Goal: Information Seeking & Learning: Check status

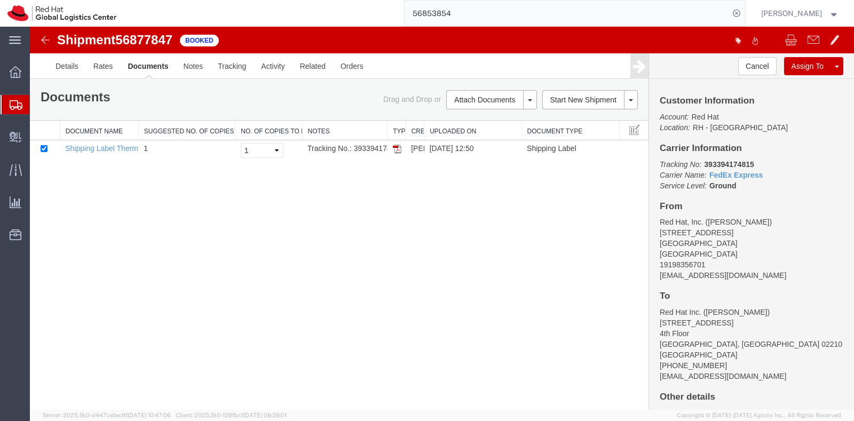
click at [0, 0] on span "Shipment Manager" at bounding box center [0, 0] width 0 height 0
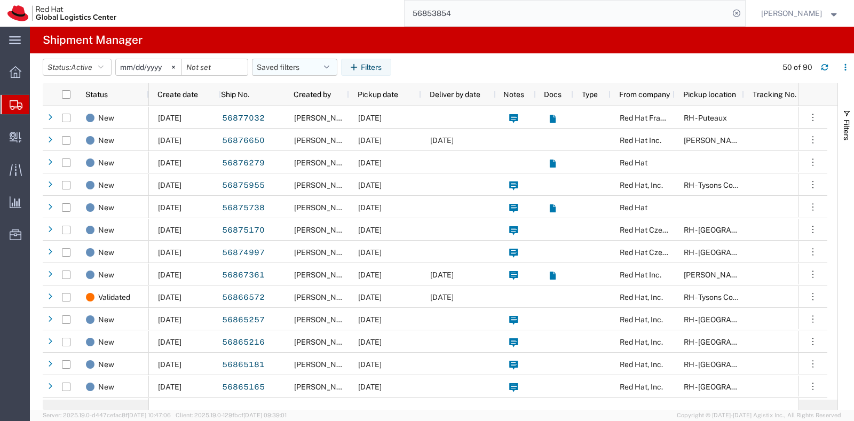
click at [275, 62] on button "Saved filters" at bounding box center [294, 67] width 85 height 17
click at [294, 120] on span "New filter save" at bounding box center [324, 114] width 140 height 20
type input "[DATE]"
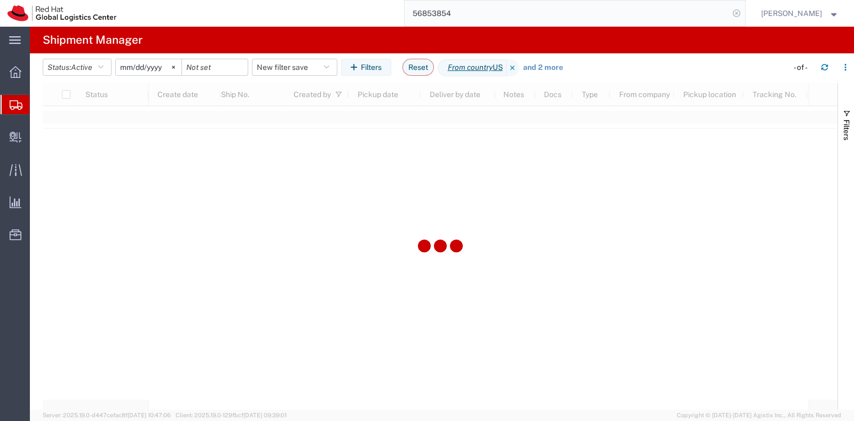
click at [744, 14] on icon at bounding box center [736, 13] width 15 height 15
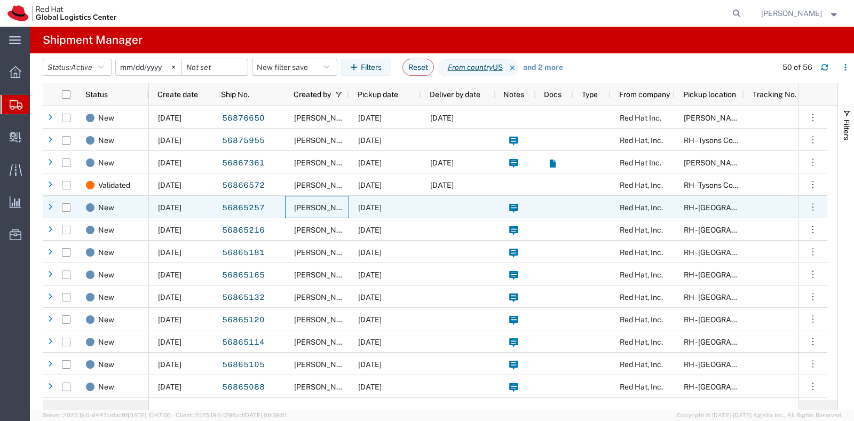
click at [329, 204] on span "[PERSON_NAME]" at bounding box center [324, 207] width 61 height 9
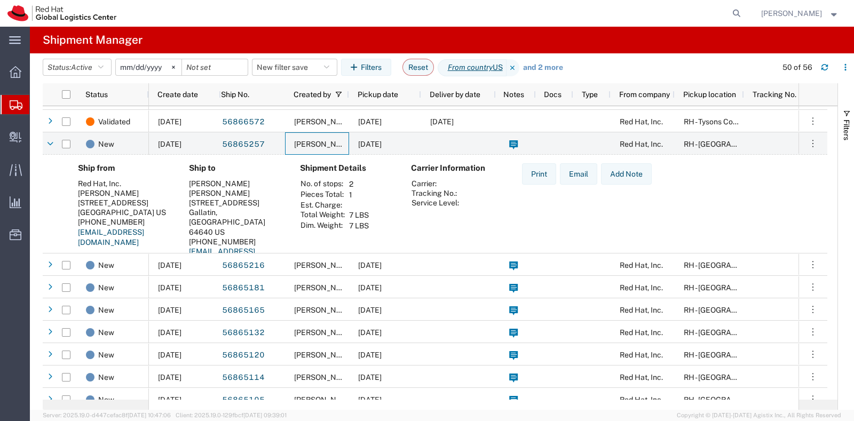
scroll to position [64, 0]
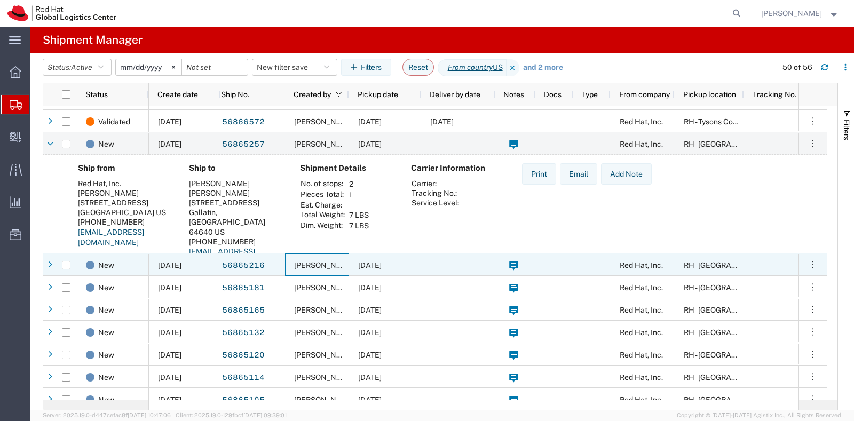
click at [315, 261] on span "[PERSON_NAME]" at bounding box center [324, 265] width 61 height 9
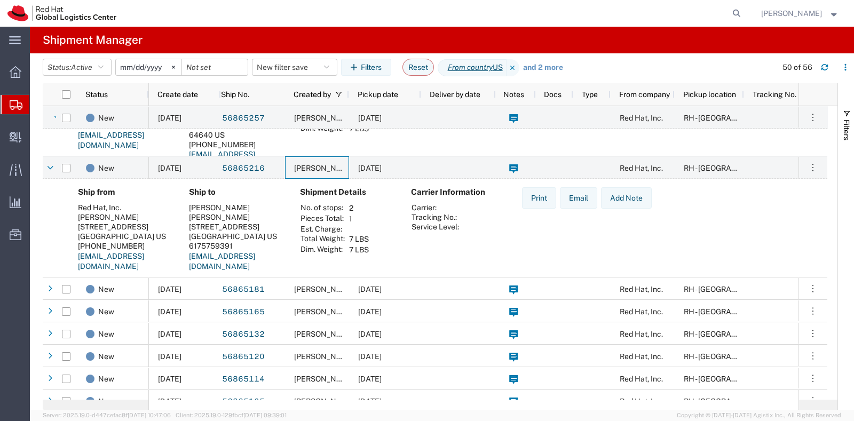
scroll to position [161, 0]
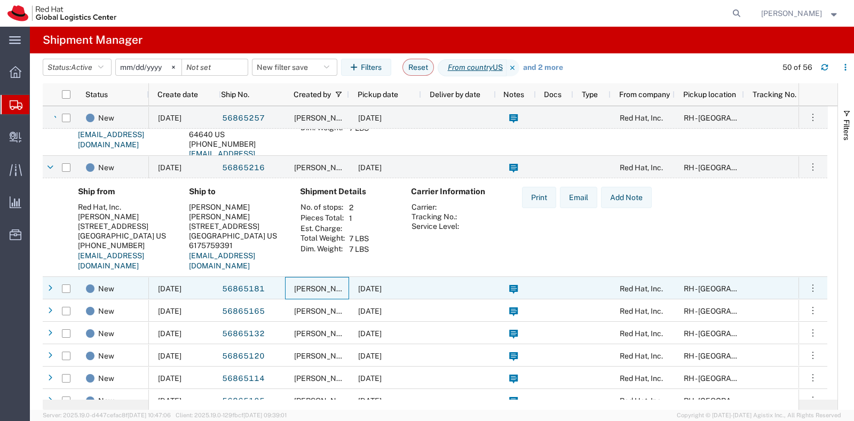
click at [329, 290] on span "[PERSON_NAME]" at bounding box center [324, 288] width 61 height 9
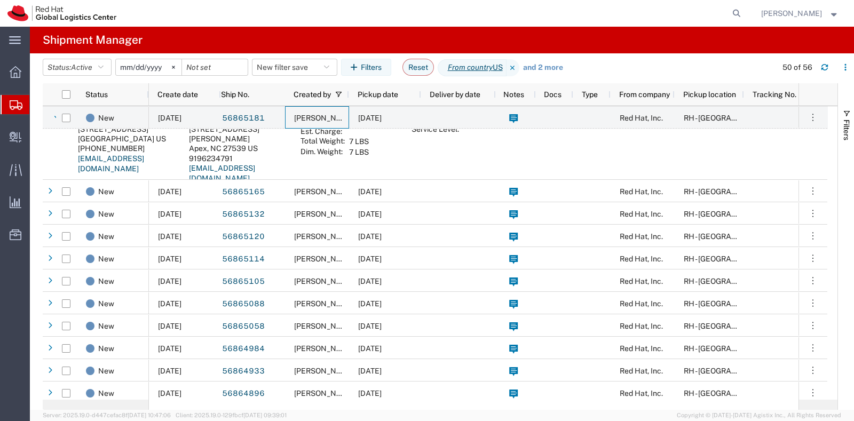
scroll to position [0, 0]
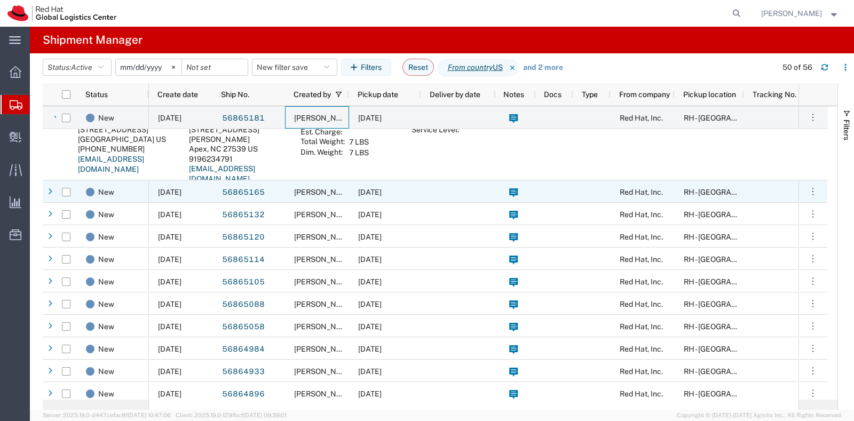
click at [324, 194] on span "[PERSON_NAME]" at bounding box center [324, 192] width 61 height 9
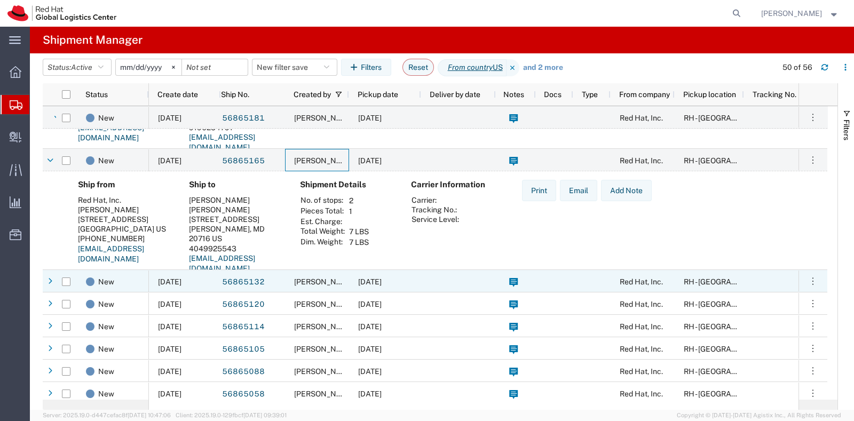
click at [324, 279] on span "[PERSON_NAME]" at bounding box center [324, 282] width 61 height 9
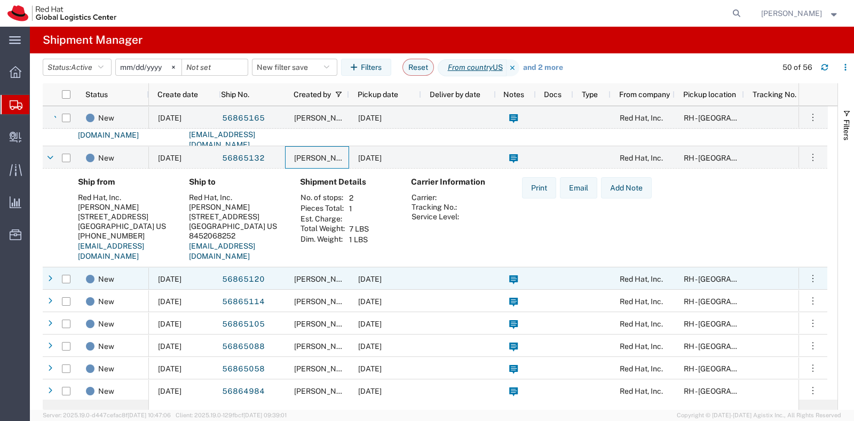
click at [324, 279] on span "[PERSON_NAME]" at bounding box center [324, 279] width 61 height 9
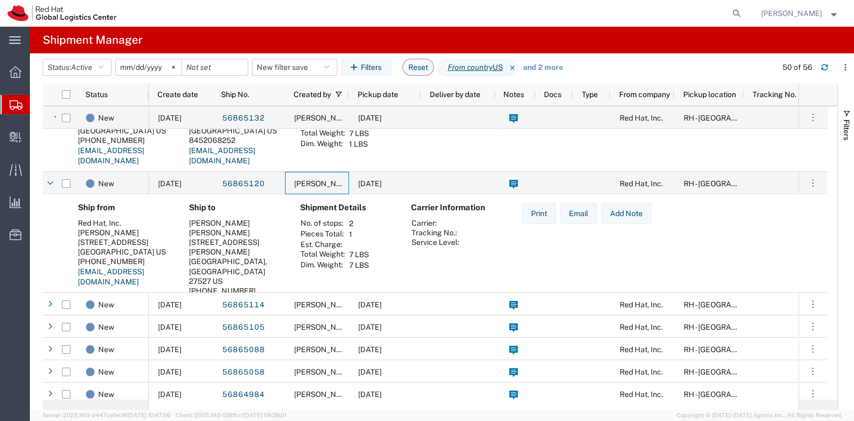
click at [323, 299] on div "[PERSON_NAME]" at bounding box center [317, 304] width 64 height 22
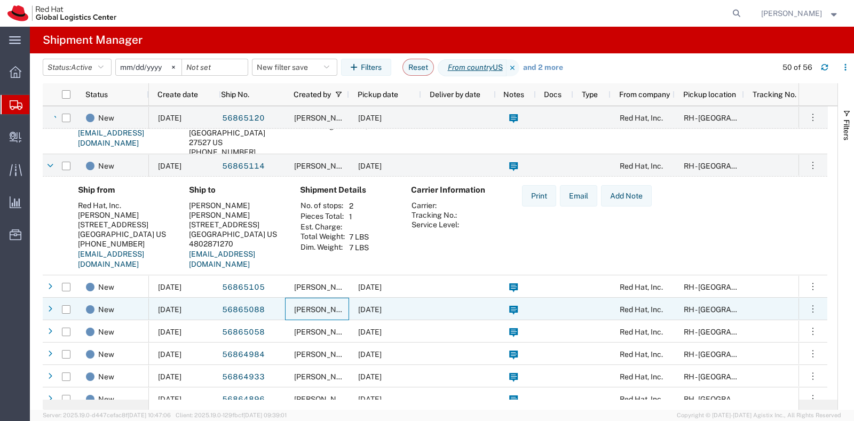
click at [323, 299] on div "[PERSON_NAME]" at bounding box center [317, 309] width 64 height 22
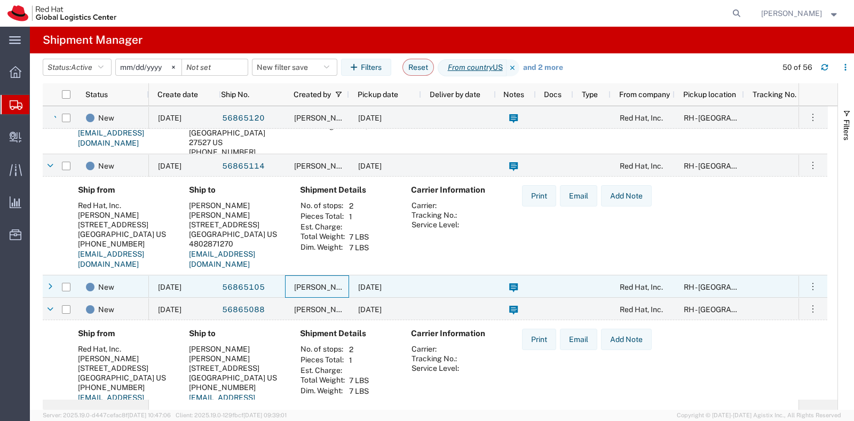
click at [328, 287] on span "[PERSON_NAME]" at bounding box center [324, 287] width 61 height 9
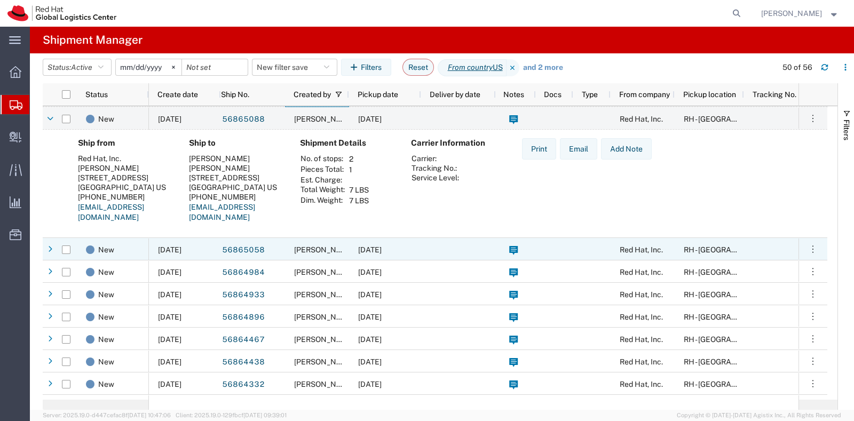
click at [323, 252] on span "[PERSON_NAME]" at bounding box center [324, 249] width 61 height 9
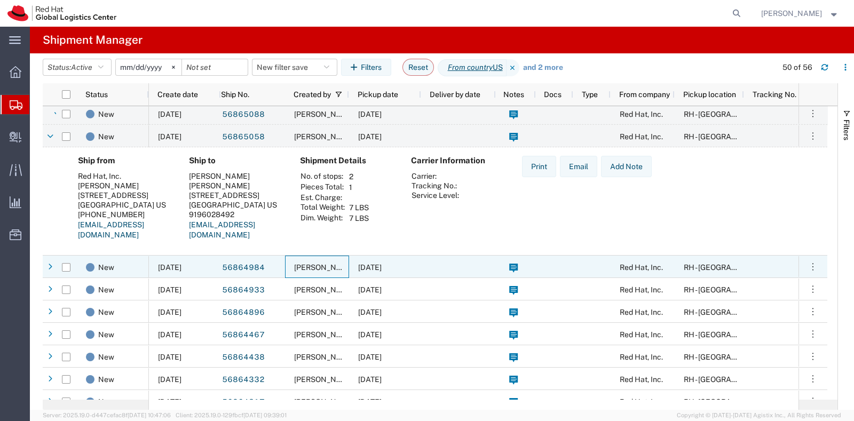
click at [320, 263] on span "[PERSON_NAME]" at bounding box center [324, 267] width 61 height 9
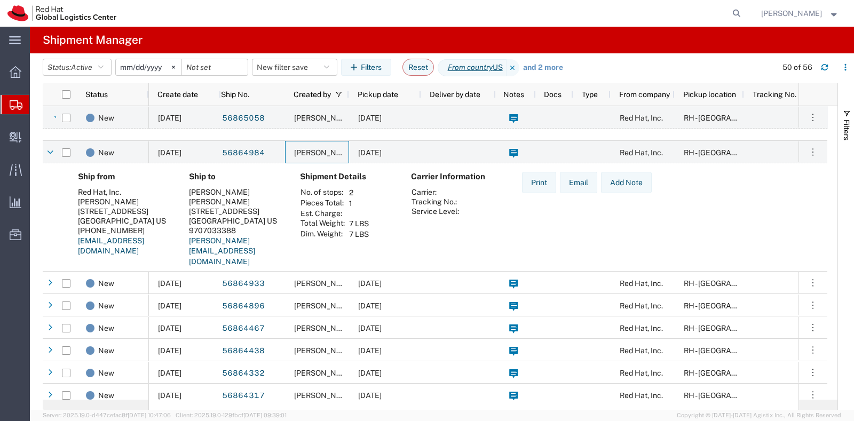
click at [328, 281] on span "[PERSON_NAME]" at bounding box center [324, 283] width 61 height 9
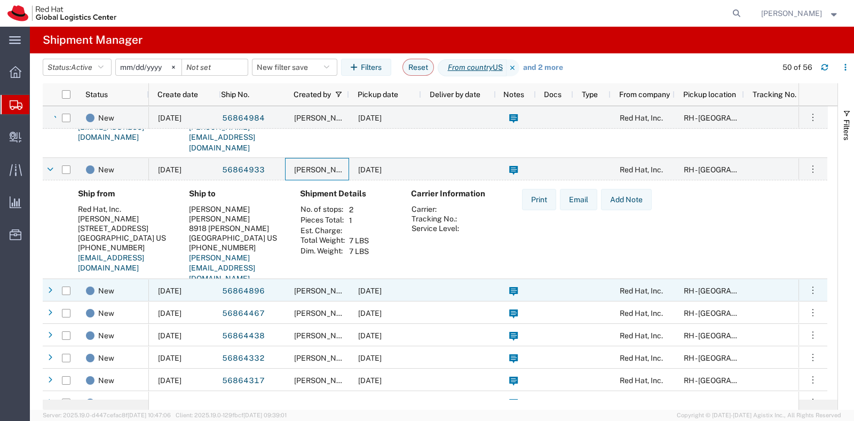
click at [328, 281] on div "[PERSON_NAME]" at bounding box center [317, 290] width 64 height 22
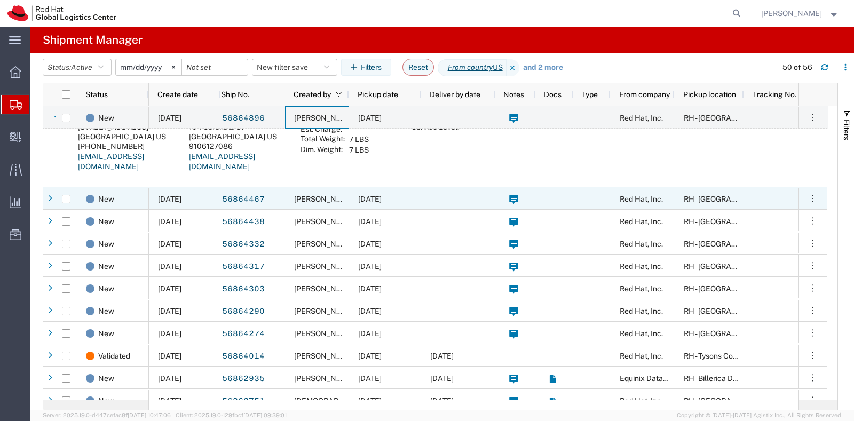
click at [329, 204] on div "[PERSON_NAME]" at bounding box center [317, 198] width 64 height 22
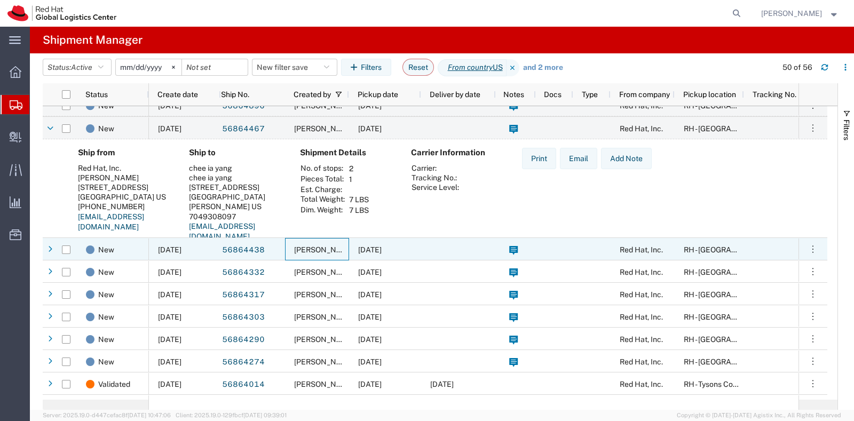
click at [318, 243] on div "[PERSON_NAME]" at bounding box center [317, 249] width 64 height 22
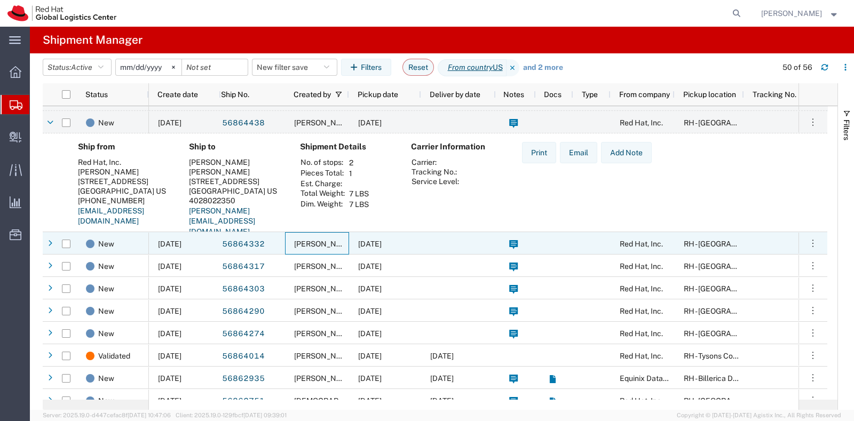
click at [318, 243] on span "[PERSON_NAME]" at bounding box center [324, 244] width 61 height 9
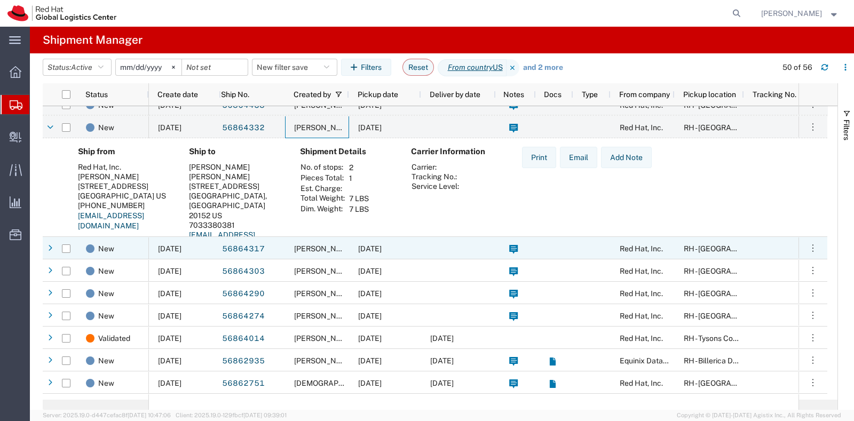
click at [318, 243] on div "[PERSON_NAME]" at bounding box center [317, 248] width 64 height 22
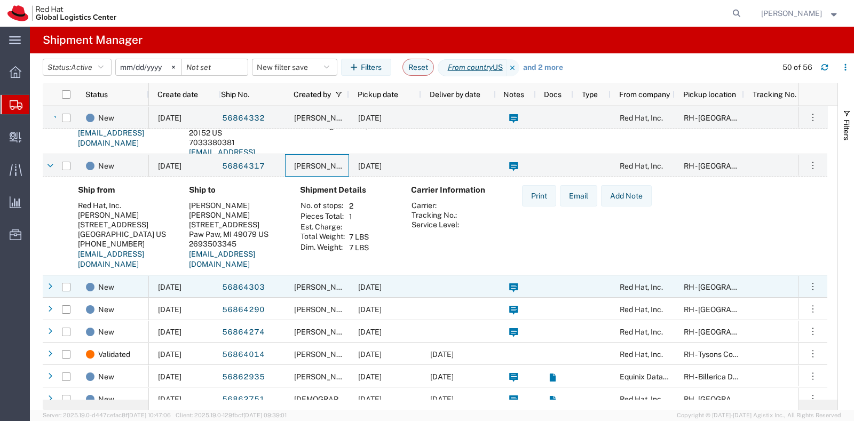
click at [318, 291] on div "[PERSON_NAME]" at bounding box center [317, 286] width 64 height 22
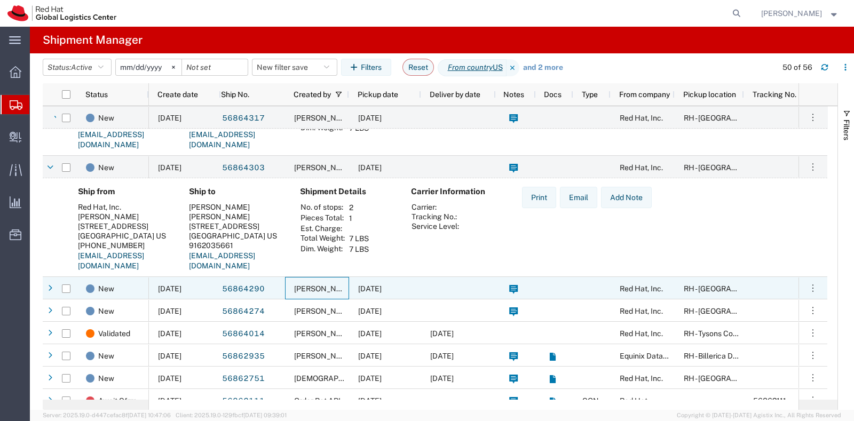
click at [322, 291] on span "[PERSON_NAME]" at bounding box center [324, 288] width 61 height 9
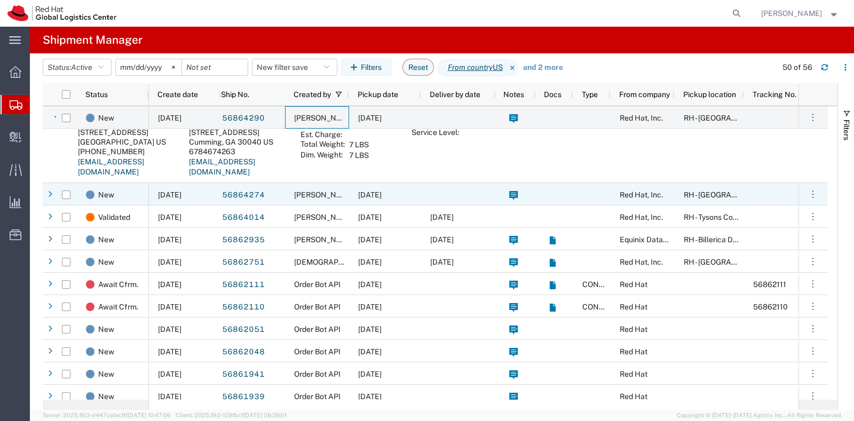
click at [323, 199] on span "[PERSON_NAME]" at bounding box center [324, 195] width 61 height 9
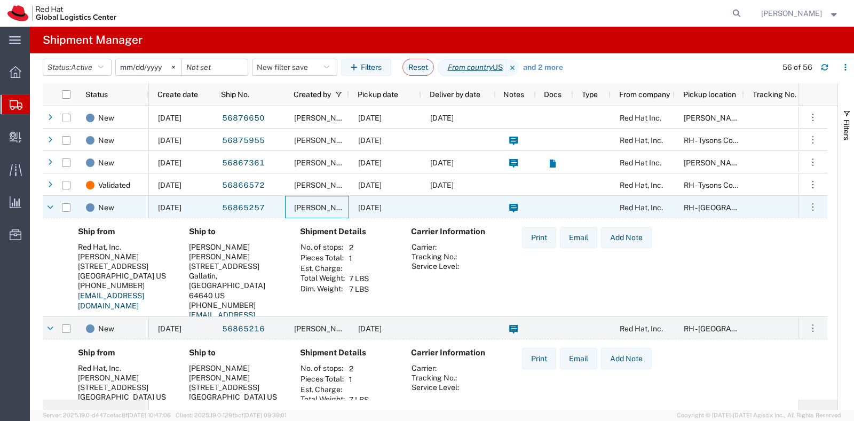
click at [323, 199] on div "[PERSON_NAME]" at bounding box center [317, 207] width 64 height 22
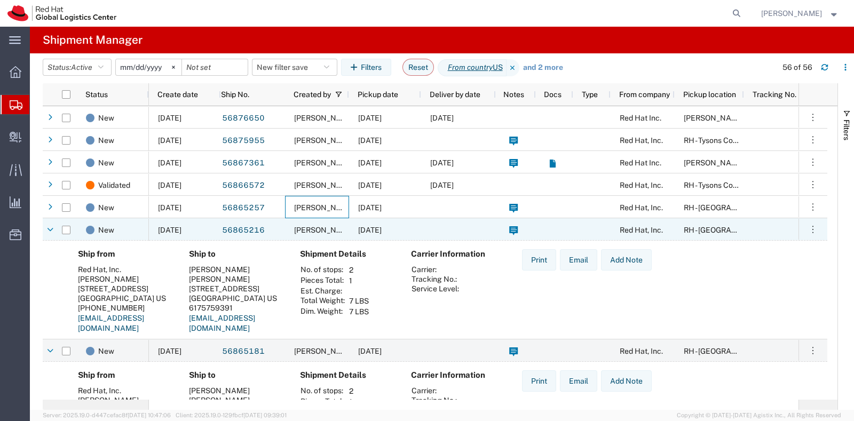
click at [326, 224] on div "[PERSON_NAME]" at bounding box center [317, 229] width 64 height 22
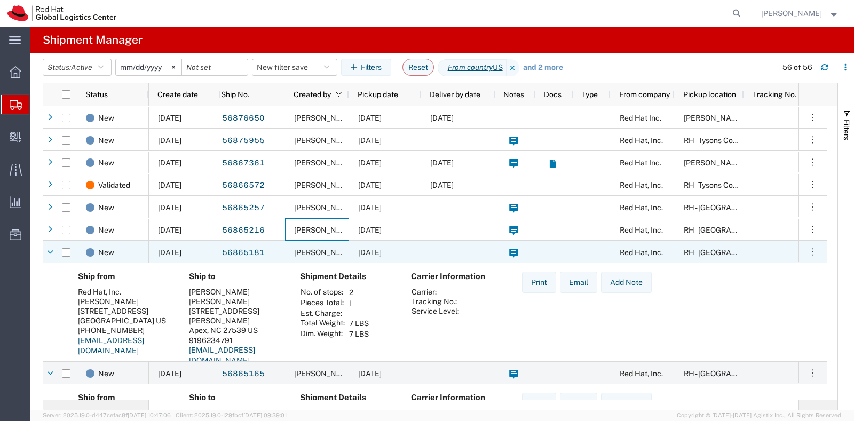
click at [324, 258] on div "[PERSON_NAME]" at bounding box center [317, 252] width 64 height 22
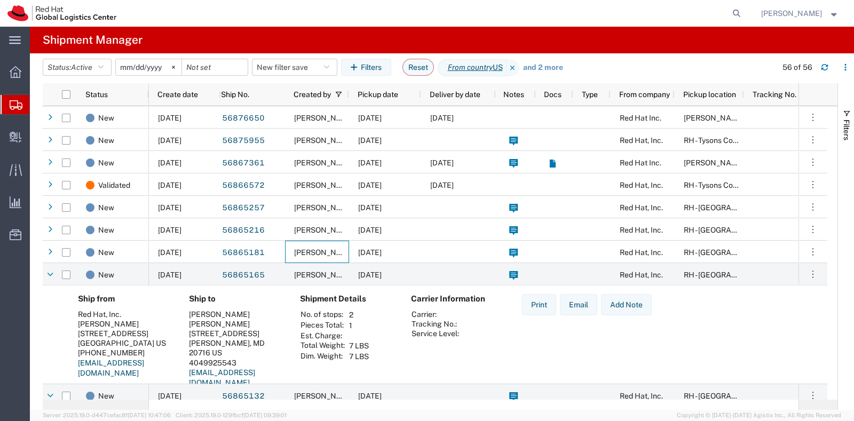
click at [324, 282] on div "[PERSON_NAME]" at bounding box center [317, 274] width 64 height 22
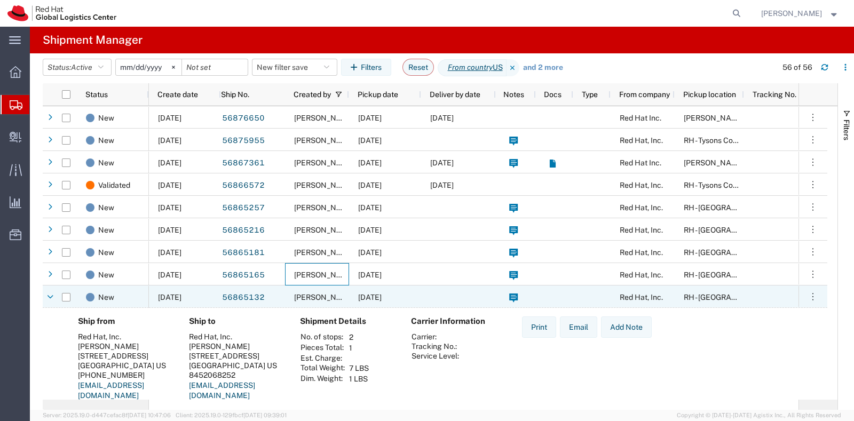
click at [327, 308] on div "Ship from Red Hat, Inc. Panashe GARAH [STREET_ADDRESS] [PHONE_NUMBER] [EMAIL_AD…" at bounding box center [435, 362] width 785 height 109
click at [328, 295] on span "[PERSON_NAME]" at bounding box center [324, 296] width 61 height 9
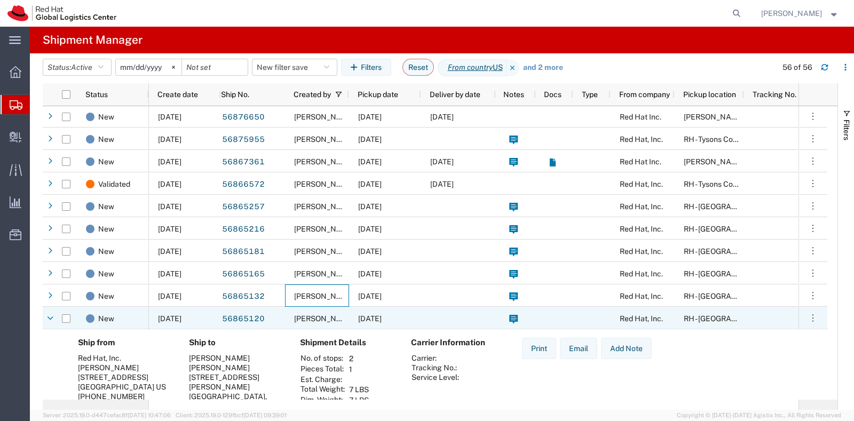
click at [327, 310] on div "[PERSON_NAME]" at bounding box center [317, 318] width 64 height 22
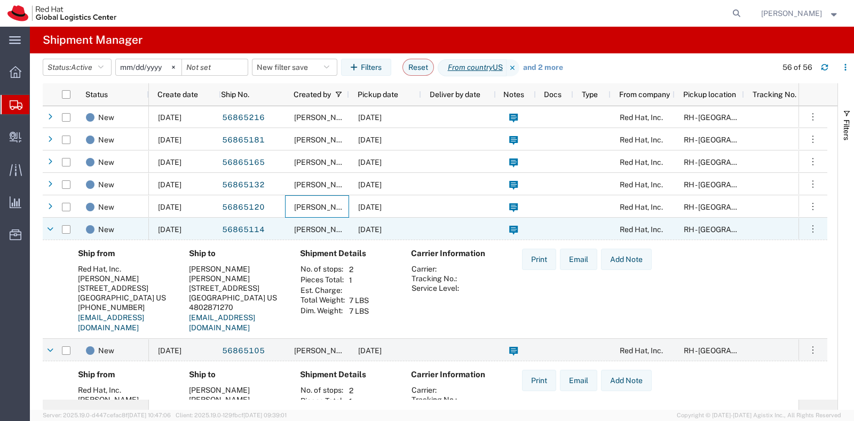
click at [348, 229] on span "[PERSON_NAME]" at bounding box center [324, 229] width 61 height 9
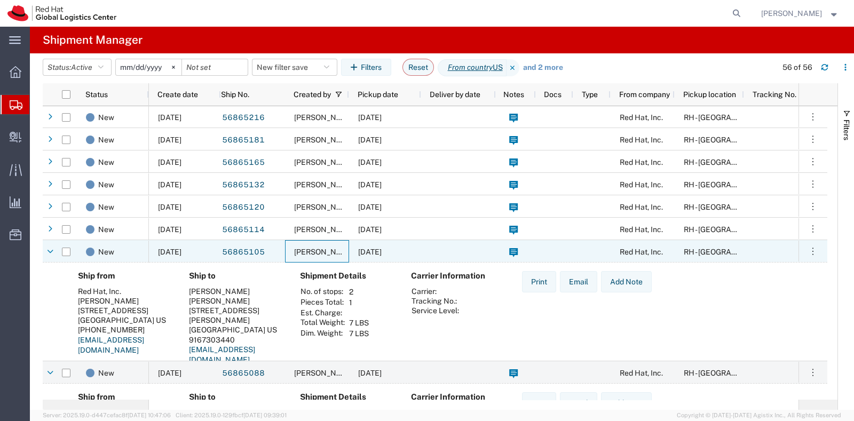
click at [334, 248] on span "[PERSON_NAME]" at bounding box center [324, 252] width 61 height 9
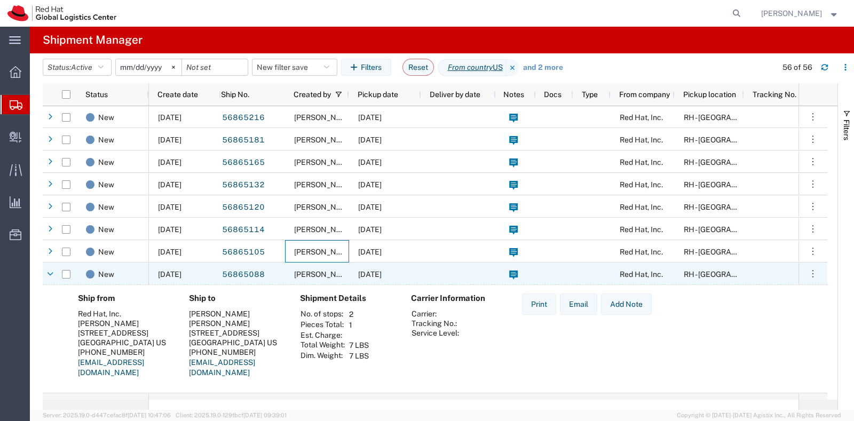
click at [318, 275] on span "[PERSON_NAME]" at bounding box center [324, 274] width 61 height 9
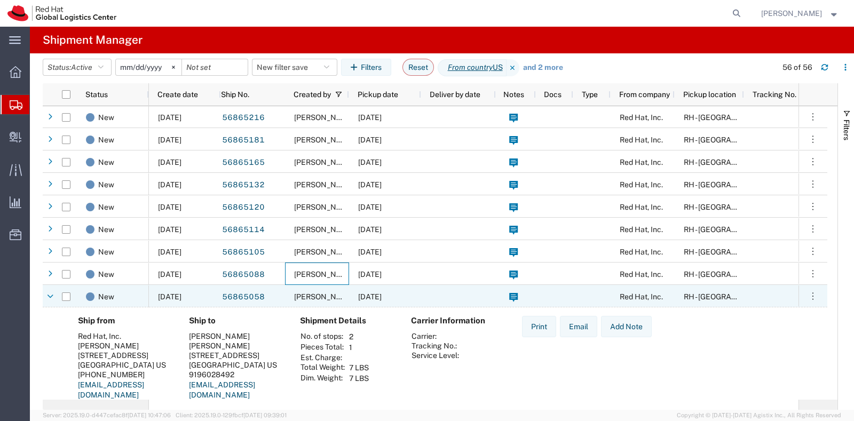
click at [312, 298] on span "[PERSON_NAME]" at bounding box center [324, 296] width 61 height 9
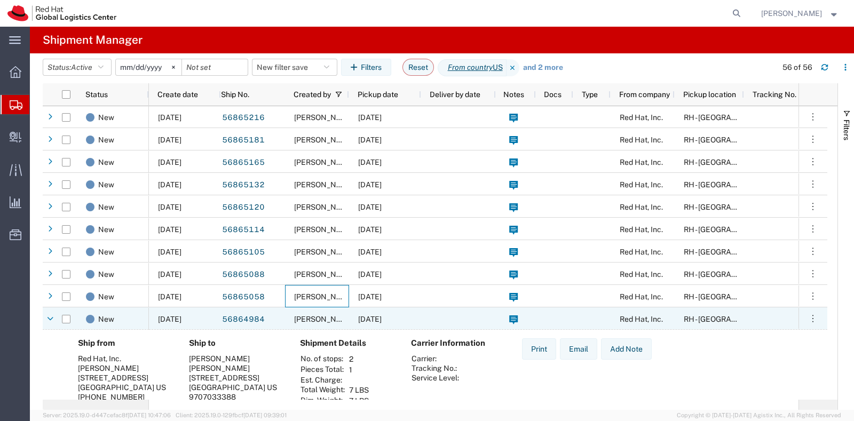
click at [315, 320] on span "[PERSON_NAME]" at bounding box center [324, 319] width 61 height 9
click at [320, 319] on span "[PERSON_NAME]" at bounding box center [324, 318] width 61 height 9
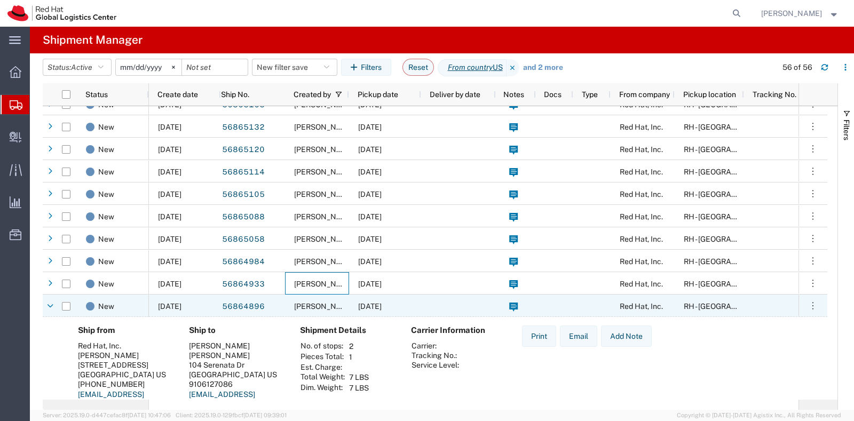
click at [326, 311] on div "[PERSON_NAME]" at bounding box center [317, 306] width 64 height 22
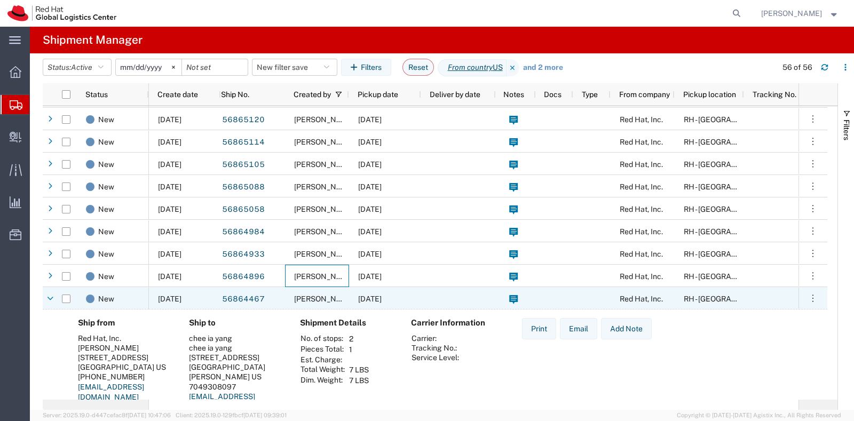
click at [326, 306] on div "[PERSON_NAME]" at bounding box center [317, 298] width 64 height 22
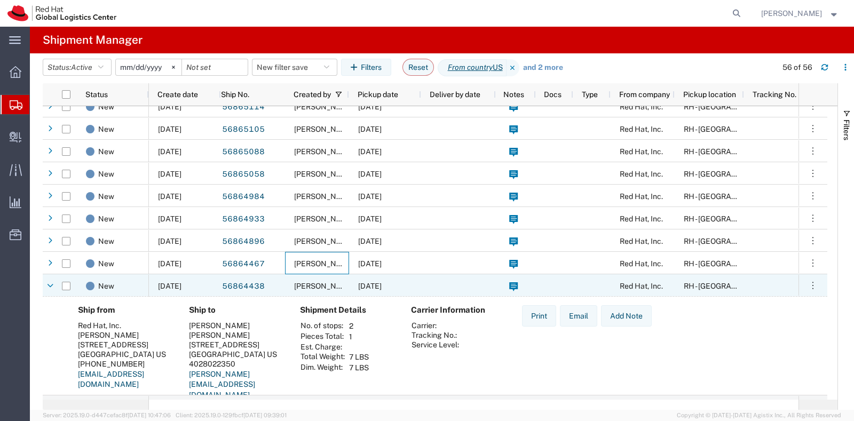
click at [337, 289] on span "[PERSON_NAME]" at bounding box center [324, 286] width 61 height 9
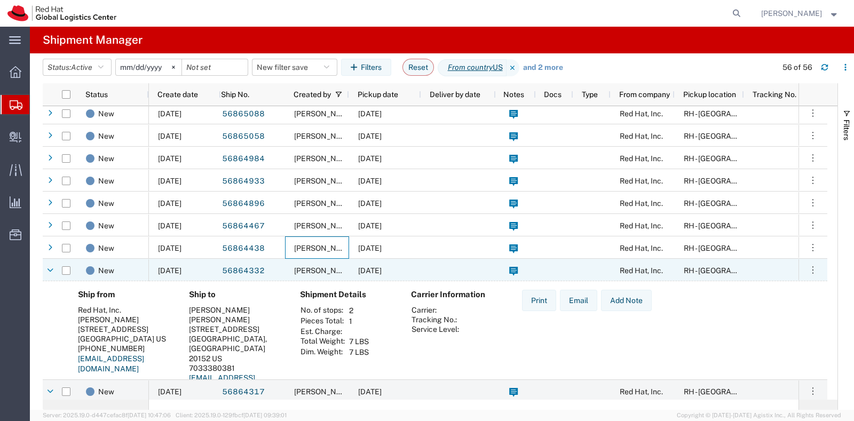
click at [337, 263] on div "[PERSON_NAME]" at bounding box center [317, 270] width 64 height 22
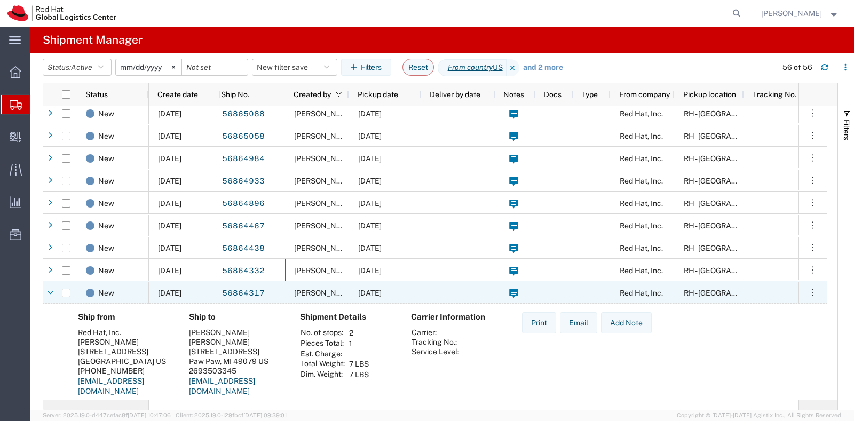
click at [326, 287] on div "[PERSON_NAME]" at bounding box center [317, 292] width 64 height 22
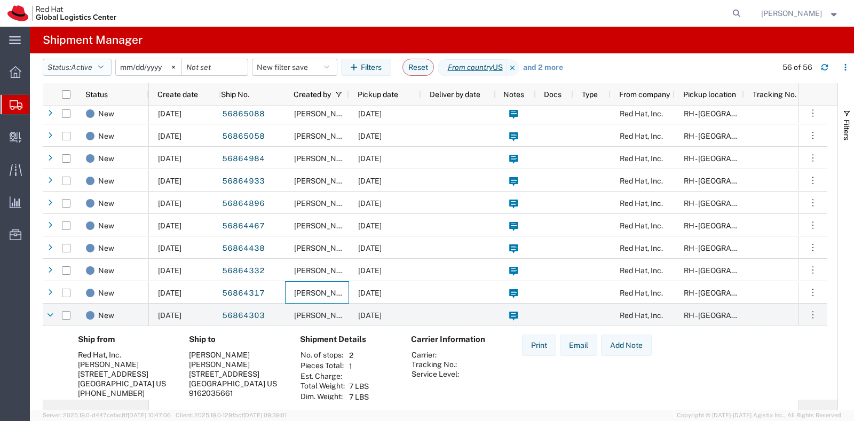
click at [90, 63] on span "Active" at bounding box center [81, 67] width 21 height 9
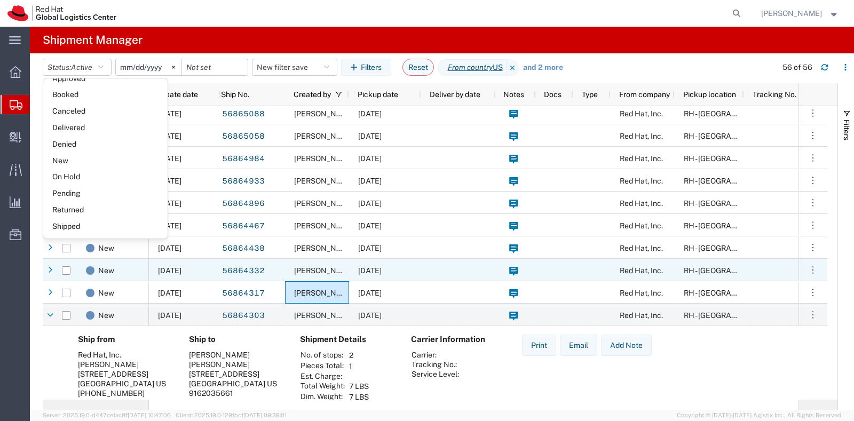
click at [334, 273] on span "[PERSON_NAME]" at bounding box center [324, 270] width 61 height 9
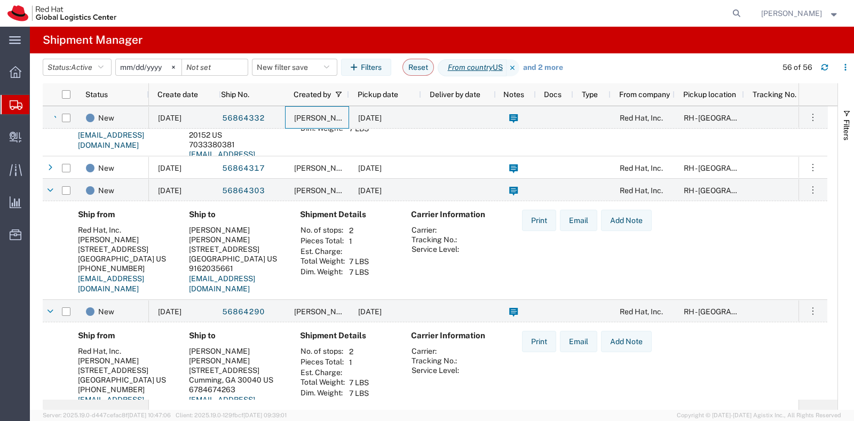
scroll to position [492, 0]
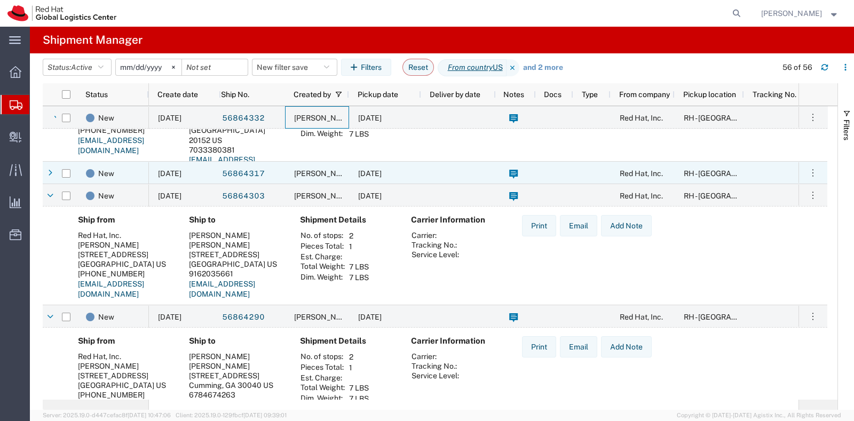
click at [331, 169] on span "[PERSON_NAME]" at bounding box center [324, 173] width 61 height 9
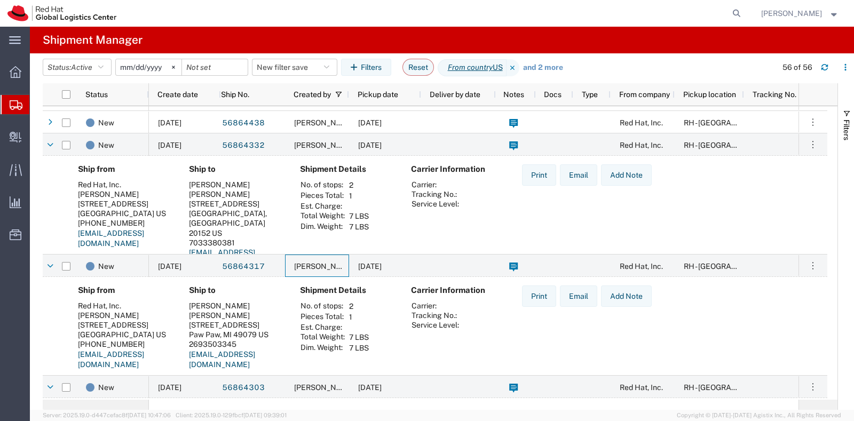
scroll to position [395, 0]
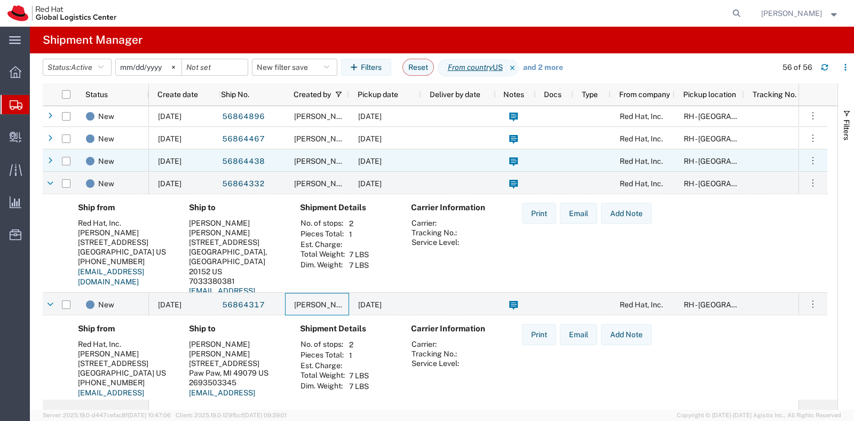
click at [331, 168] on div "[PERSON_NAME]" at bounding box center [317, 160] width 64 height 22
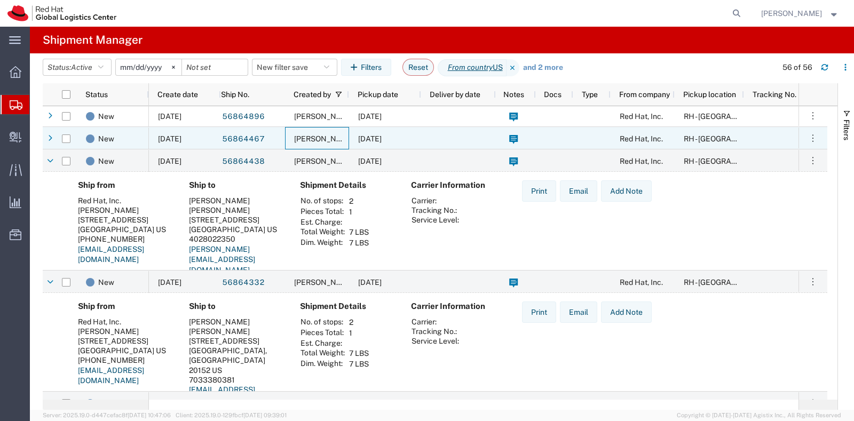
click at [328, 142] on span "[PERSON_NAME]" at bounding box center [324, 138] width 61 height 9
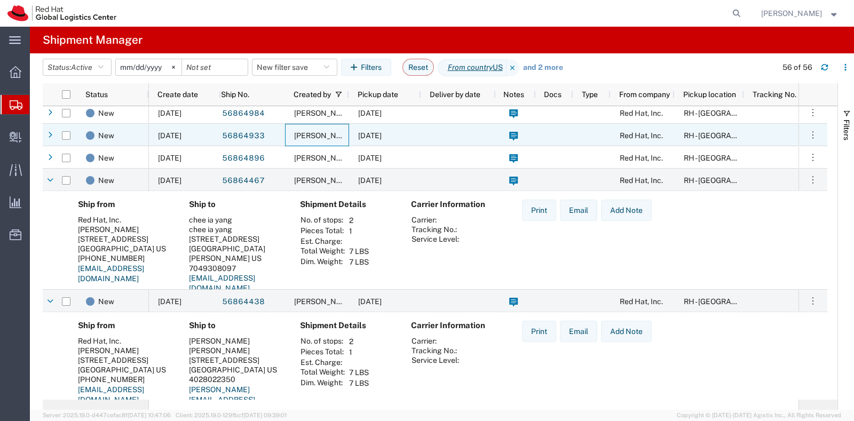
click at [328, 142] on div "[PERSON_NAME]" at bounding box center [317, 135] width 64 height 22
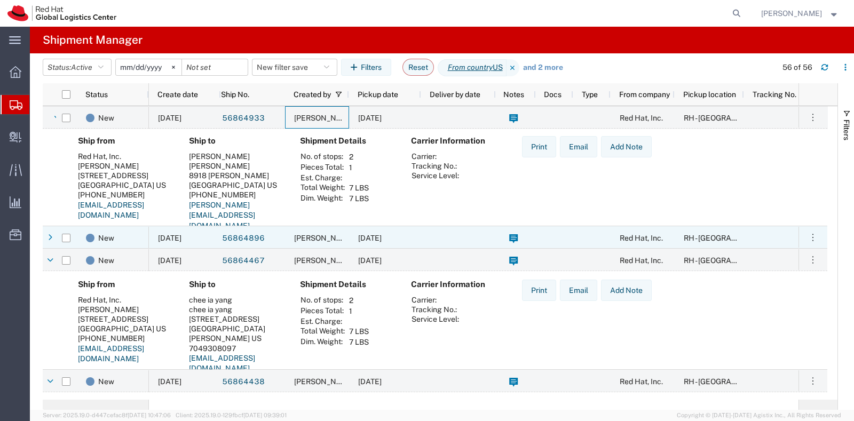
click at [314, 234] on span "[PERSON_NAME]" at bounding box center [324, 238] width 61 height 9
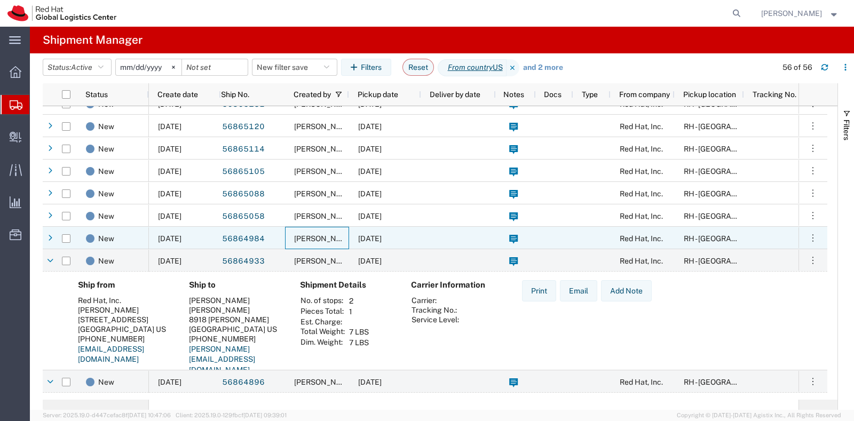
click at [322, 234] on span "[PERSON_NAME]" at bounding box center [324, 238] width 61 height 9
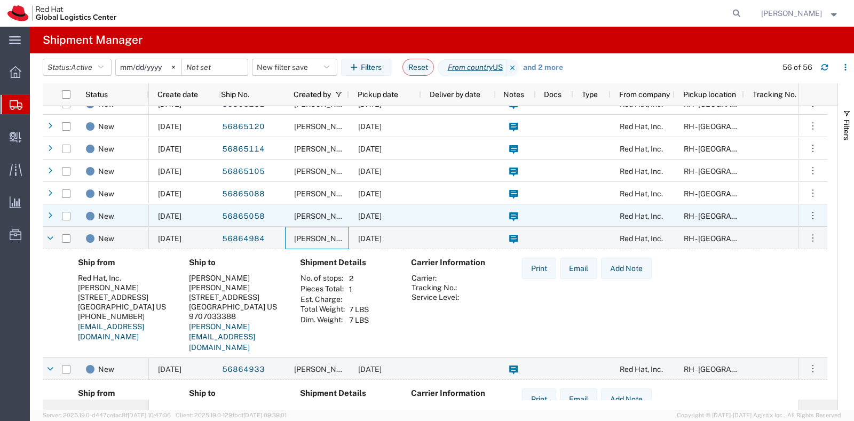
click at [332, 220] on div "[PERSON_NAME]" at bounding box center [317, 215] width 64 height 22
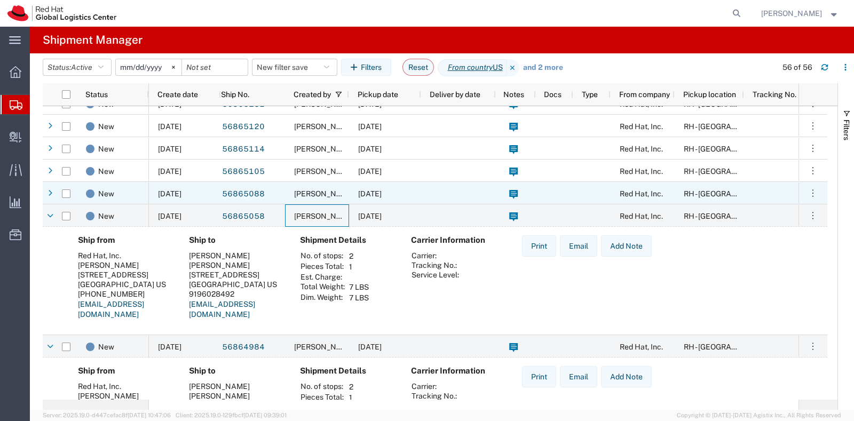
click at [340, 193] on span "[PERSON_NAME]" at bounding box center [324, 193] width 61 height 9
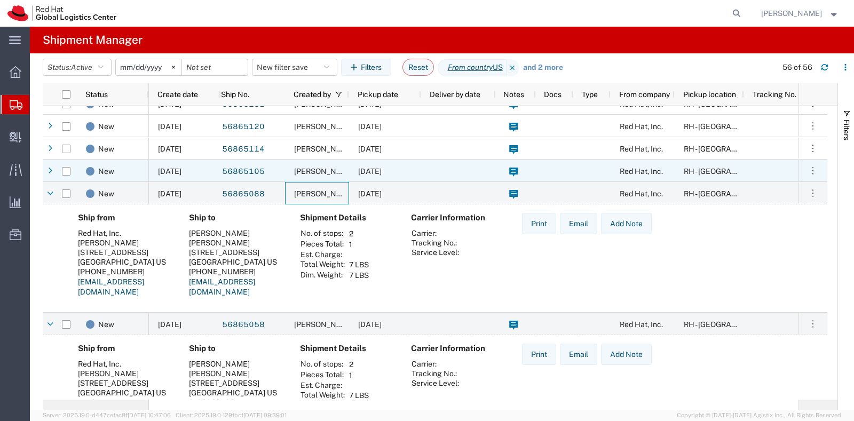
click at [340, 164] on div "[PERSON_NAME]" at bounding box center [317, 171] width 64 height 22
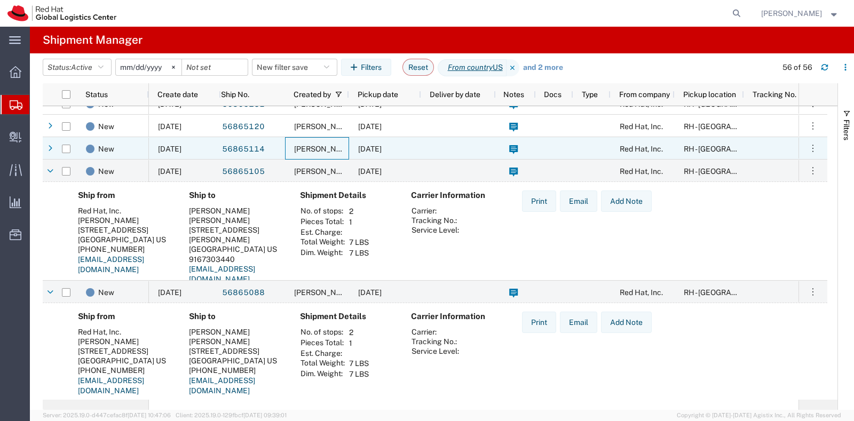
click at [338, 151] on span "[PERSON_NAME]" at bounding box center [324, 149] width 61 height 9
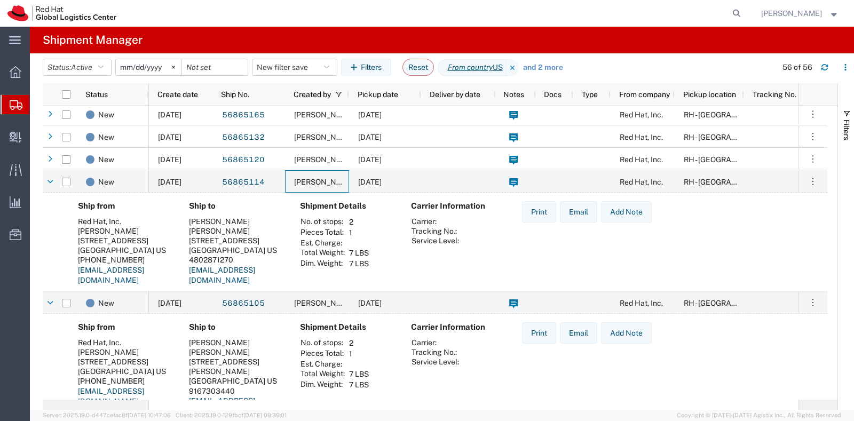
scroll to position [172, 0]
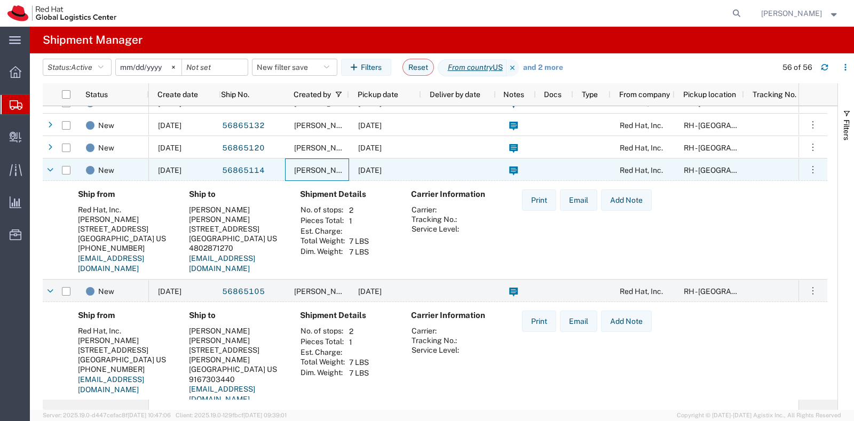
click at [358, 175] on div "[DATE]" at bounding box center [385, 170] width 72 height 22
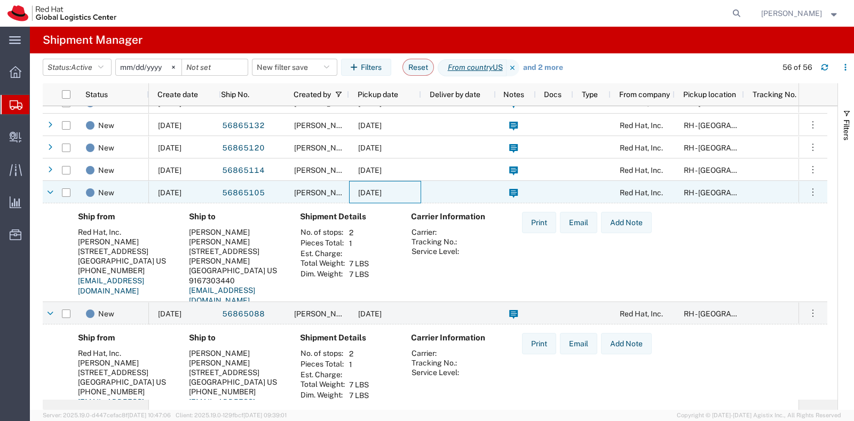
click at [363, 193] on span "[DATE]" at bounding box center [369, 192] width 23 height 9
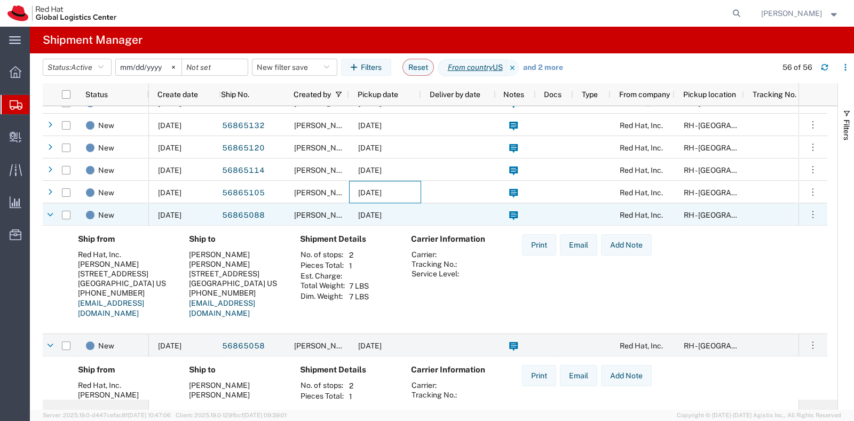
click at [358, 216] on span "[DATE]" at bounding box center [369, 215] width 23 height 9
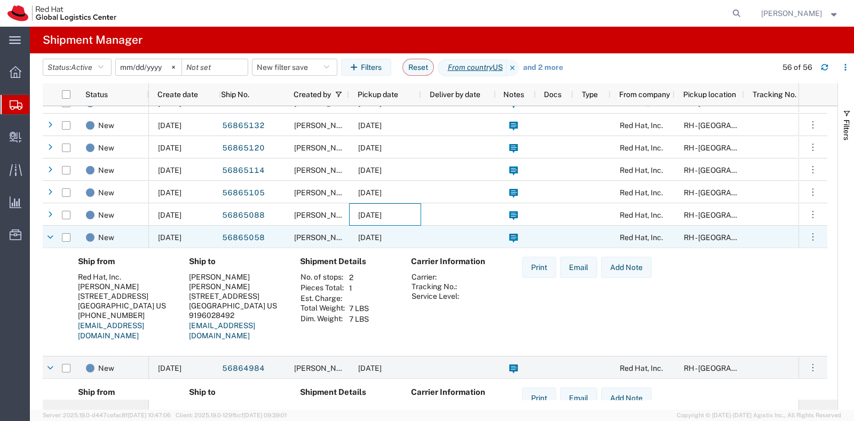
click at [358, 241] on span "[DATE]" at bounding box center [369, 237] width 23 height 9
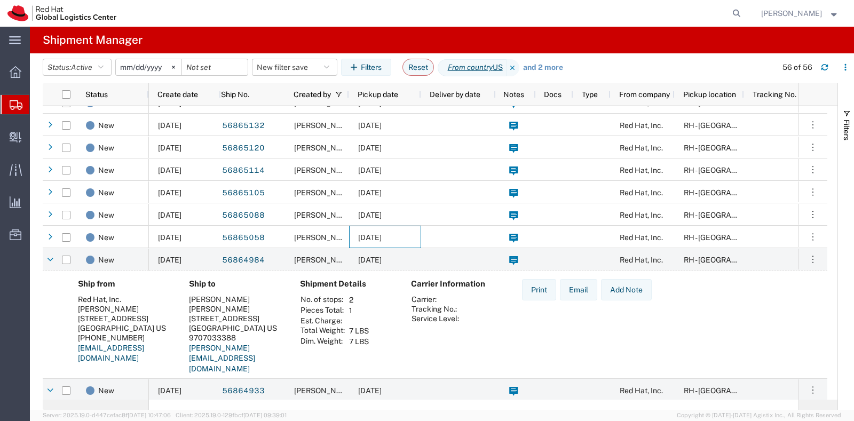
click at [357, 271] on div "Ship from Red Hat, Inc. Panashe GARAH [STREET_ADDRESS] [PHONE_NUMBER] [EMAIL_AD…" at bounding box center [435, 331] width 785 height 120
click at [358, 266] on div "[DATE]" at bounding box center [385, 259] width 72 height 22
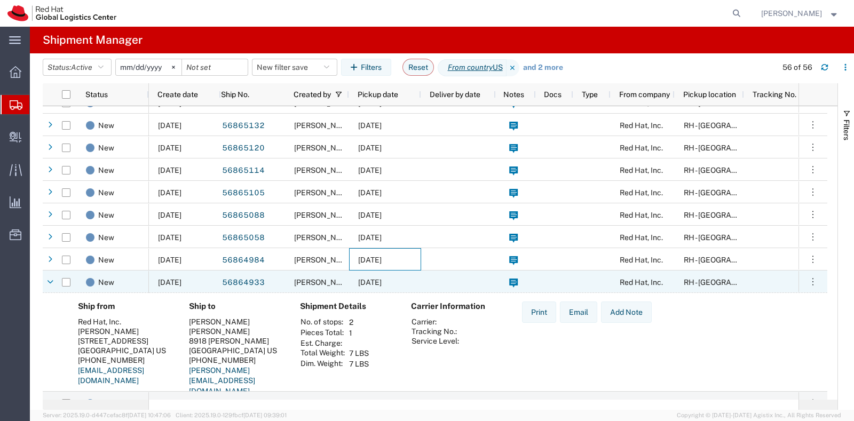
click at [352, 288] on div "[DATE]" at bounding box center [385, 282] width 72 height 22
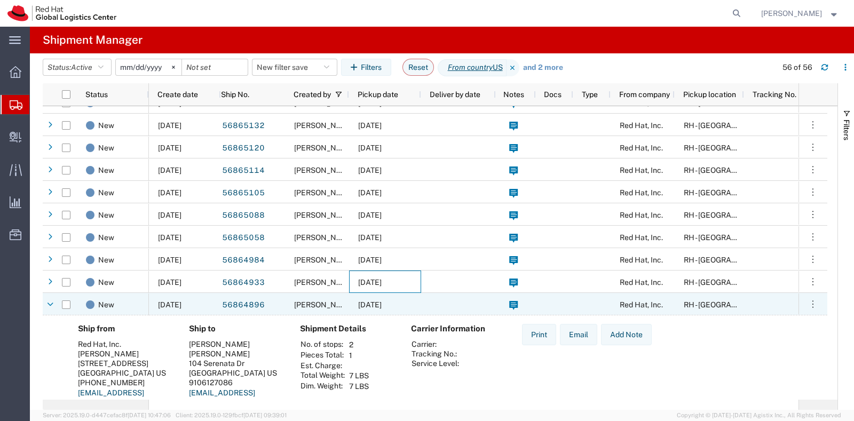
click at [355, 303] on div "[DATE]" at bounding box center [385, 304] width 72 height 22
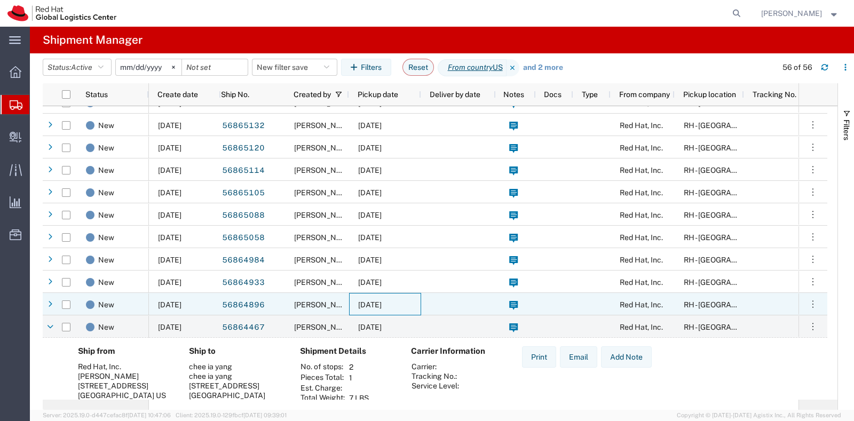
scroll to position [185, 0]
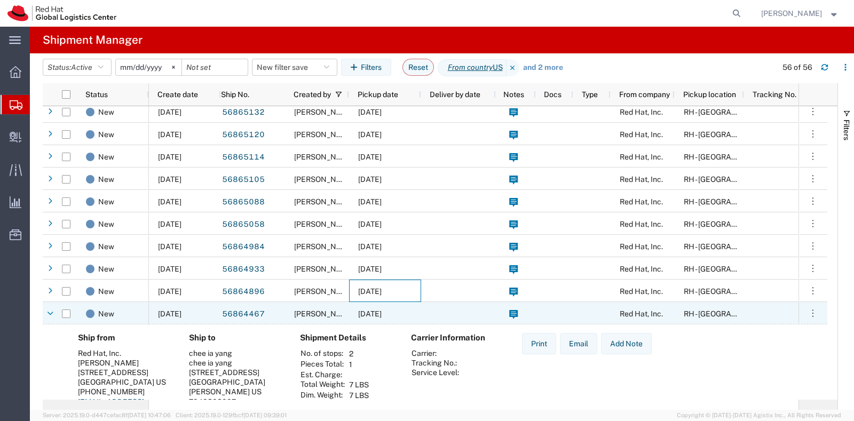
click at [357, 305] on div "[DATE]" at bounding box center [385, 313] width 72 height 22
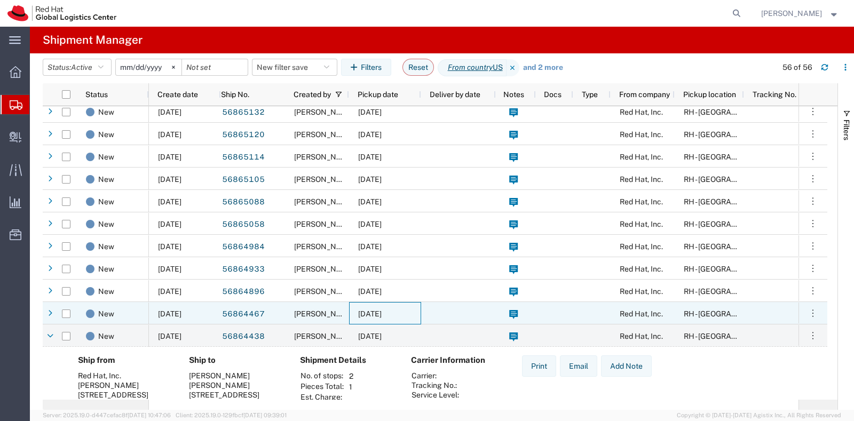
scroll to position [201, 0]
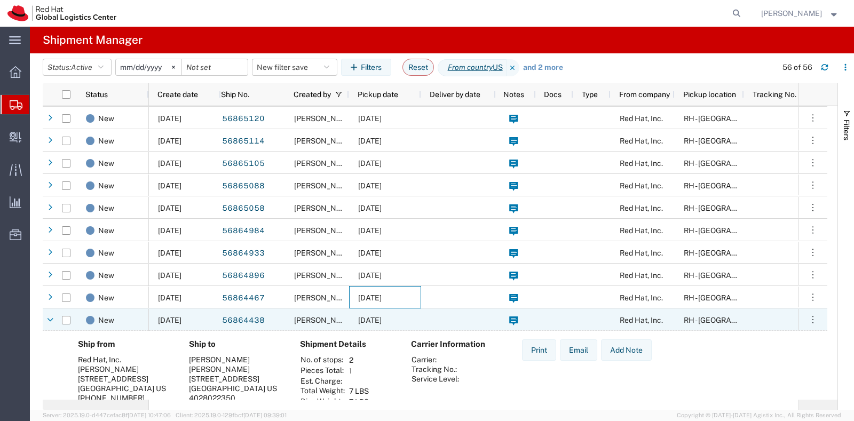
click at [363, 310] on div "[DATE]" at bounding box center [385, 319] width 72 height 22
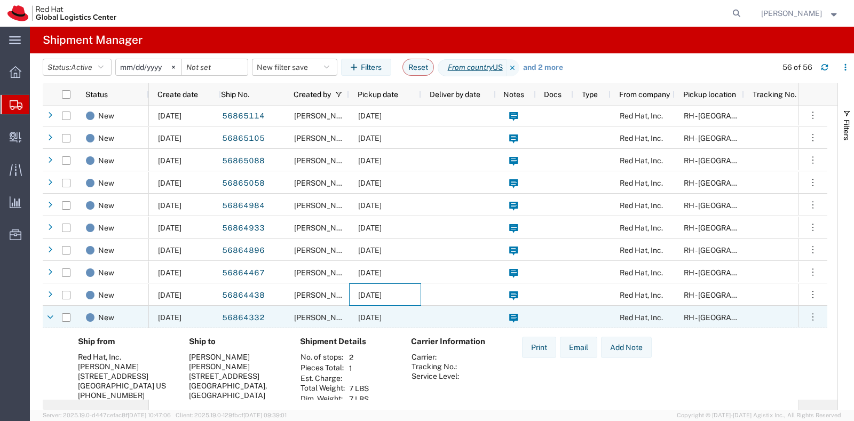
scroll to position [226, 0]
click at [366, 311] on div "[DATE]" at bounding box center [385, 317] width 72 height 22
click at [366, 311] on div "[DATE]" at bounding box center [385, 318] width 72 height 22
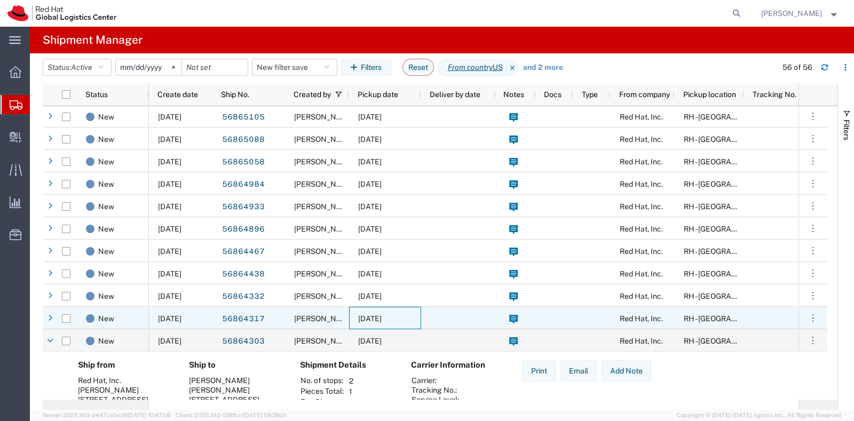
scroll to position [277, 0]
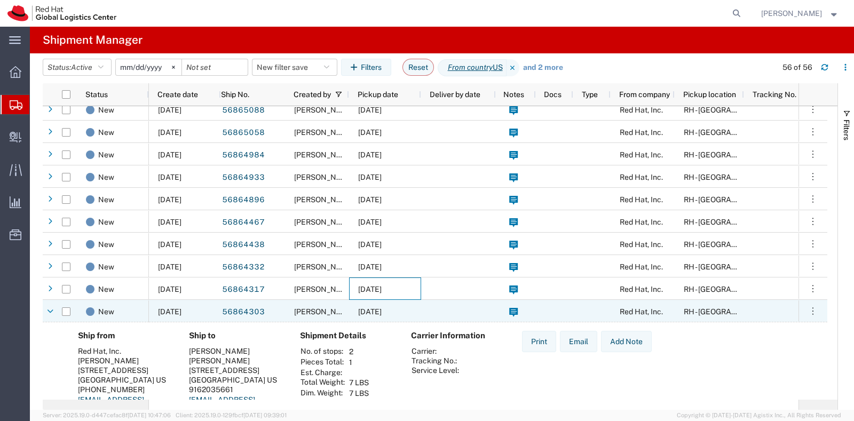
click at [366, 311] on span "[DATE]" at bounding box center [369, 311] width 23 height 9
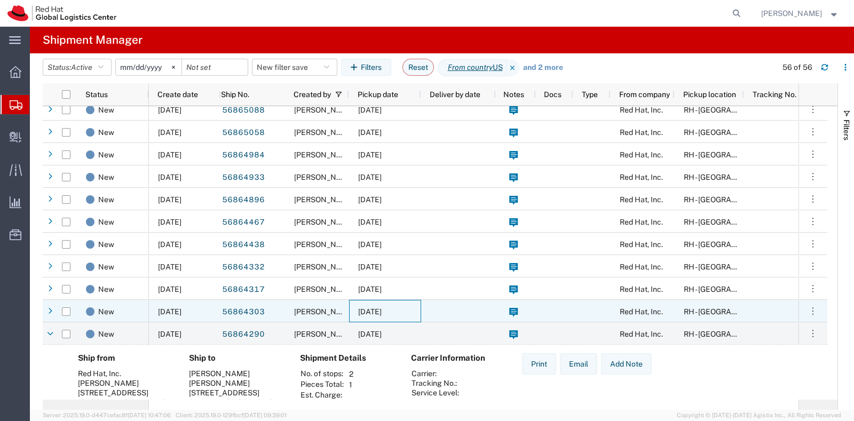
scroll to position [287, 0]
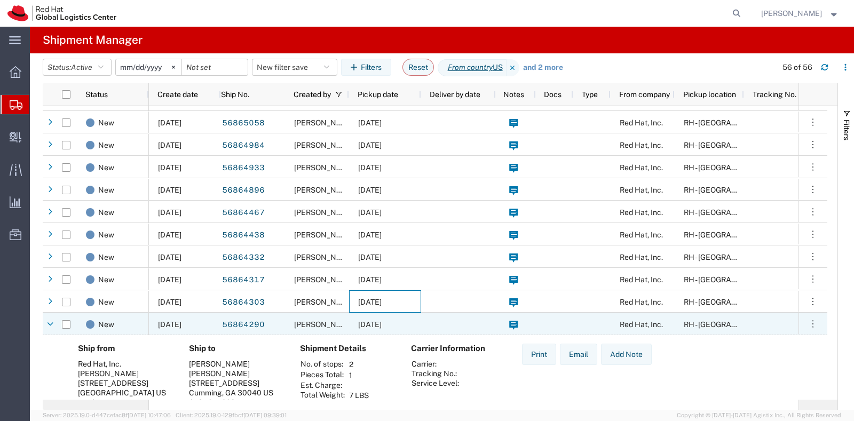
click at [365, 315] on div "[DATE]" at bounding box center [385, 324] width 72 height 22
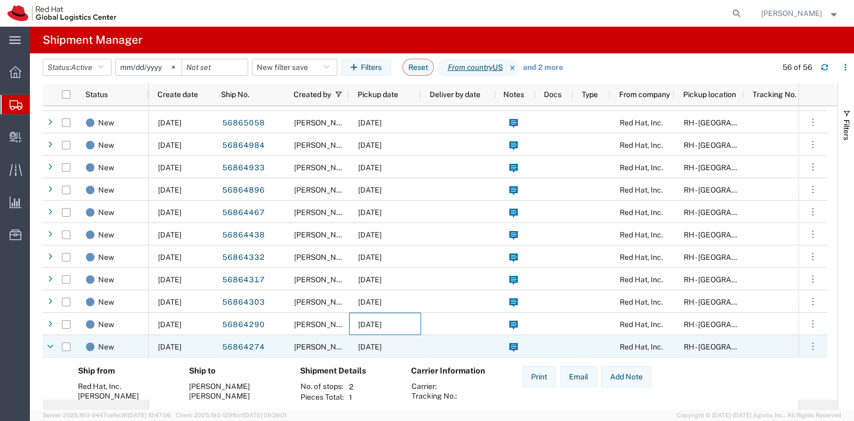
scroll to position [321, 0]
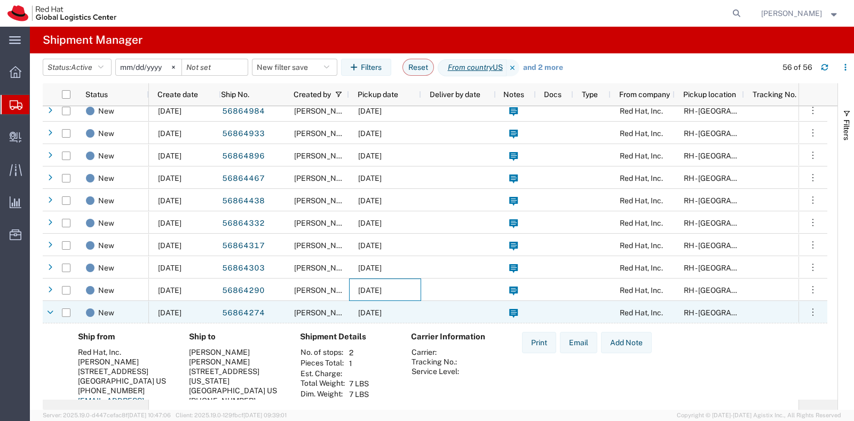
click at [365, 315] on span "[DATE]" at bounding box center [369, 312] width 23 height 9
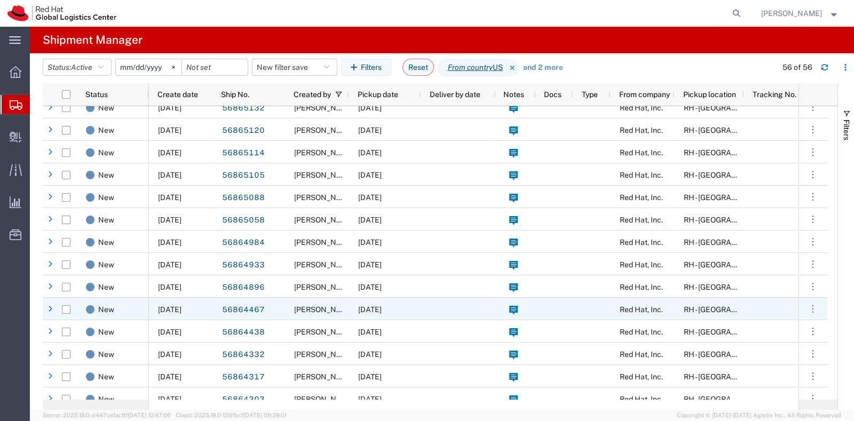
scroll to position [19, 0]
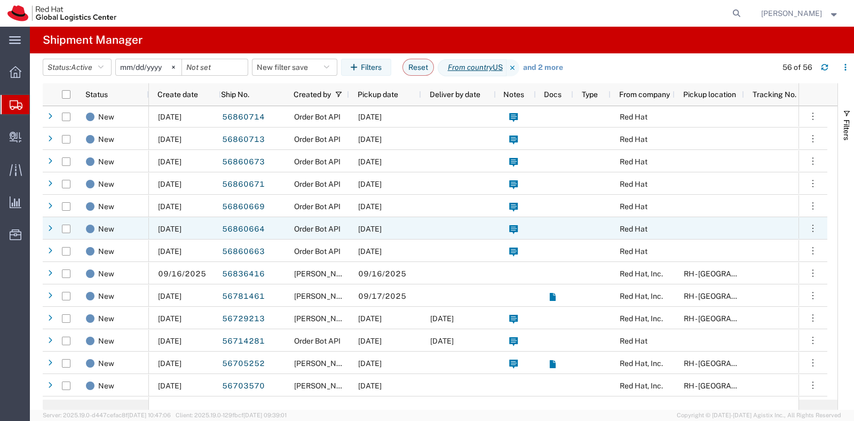
click at [363, 231] on span "[DATE]" at bounding box center [369, 229] width 23 height 9
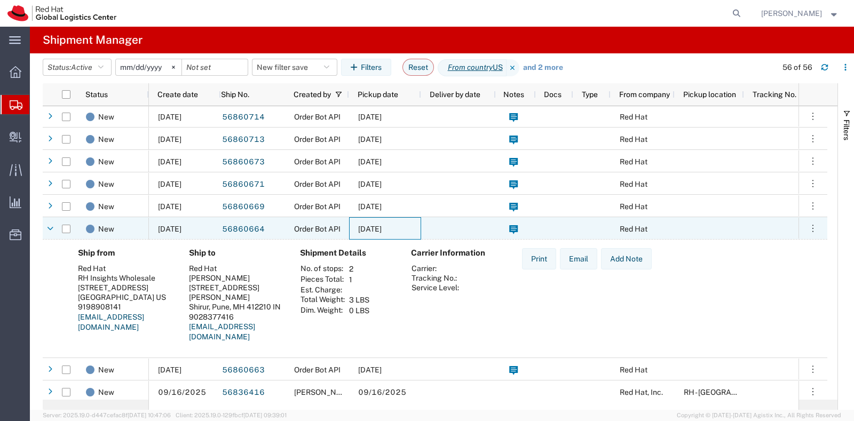
click at [363, 231] on span "[DATE]" at bounding box center [369, 229] width 23 height 9
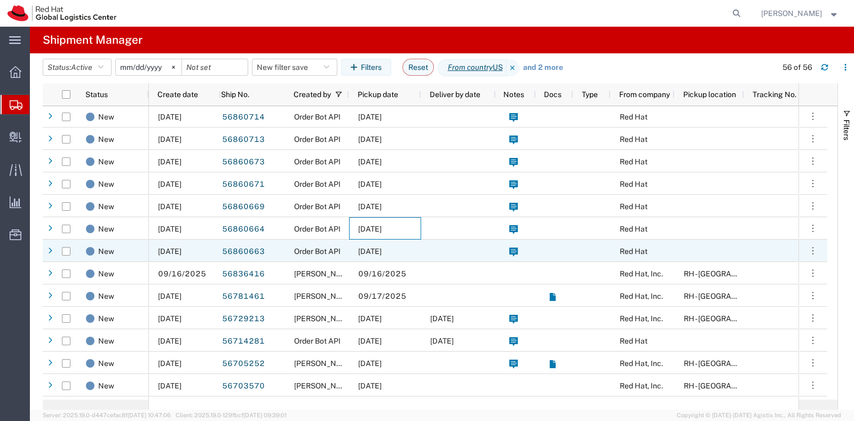
click at [360, 245] on div "[DATE]" at bounding box center [385, 251] width 72 height 22
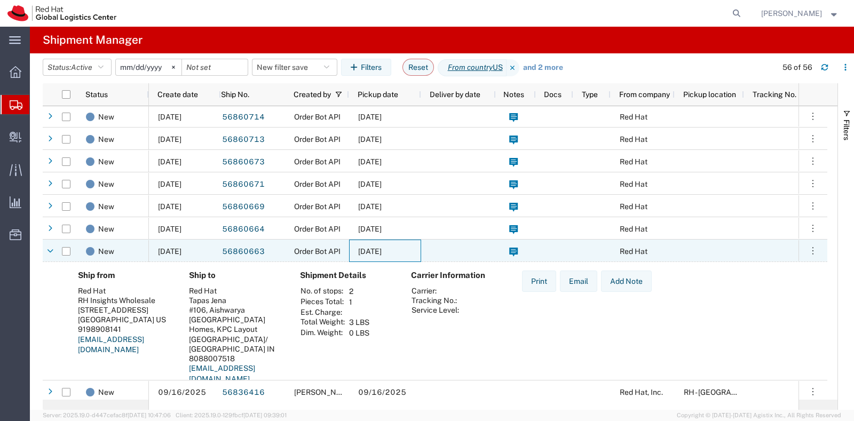
click at [360, 245] on div "[DATE]" at bounding box center [385, 251] width 72 height 22
